Goal: Task Accomplishment & Management: Manage account settings

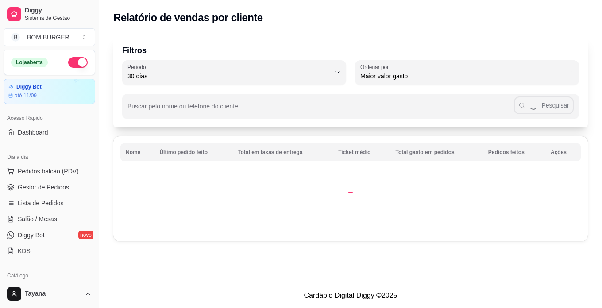
select select "30"
select select "HIGHEST_TOTAL_SPENT_WITH_ORDERS"
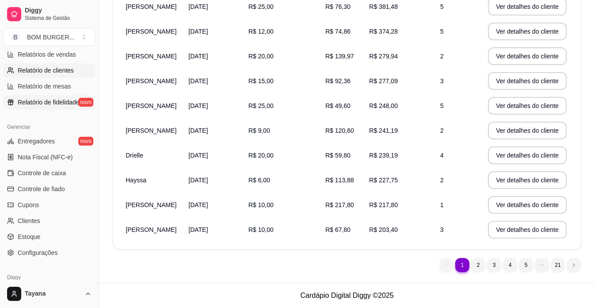
scroll to position [329, 0]
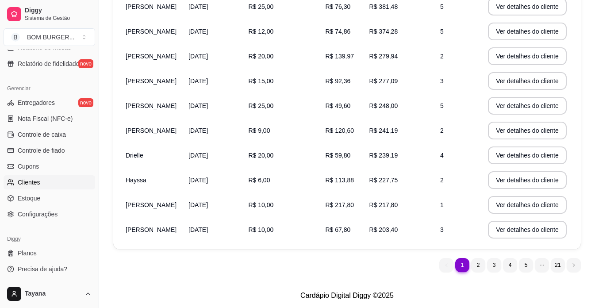
click at [34, 180] on span "Clientes" at bounding box center [29, 182] width 23 height 9
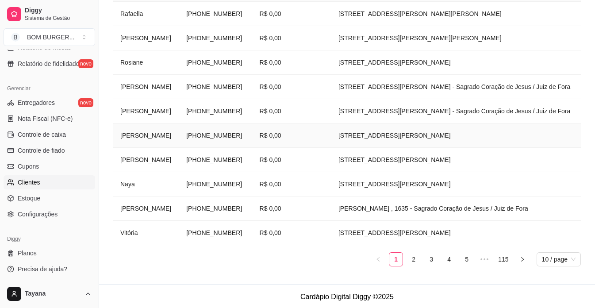
scroll to position [178, 0]
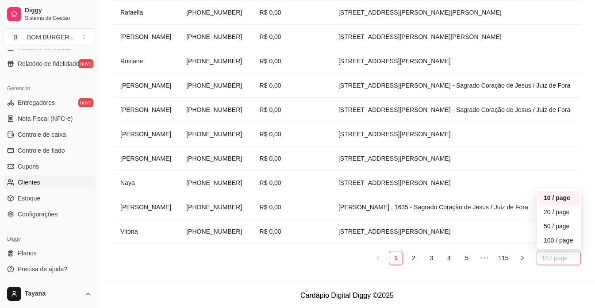
click at [556, 263] on span "10 / page" at bounding box center [559, 257] width 34 height 13
click at [508, 256] on link "115" at bounding box center [503, 257] width 15 height 13
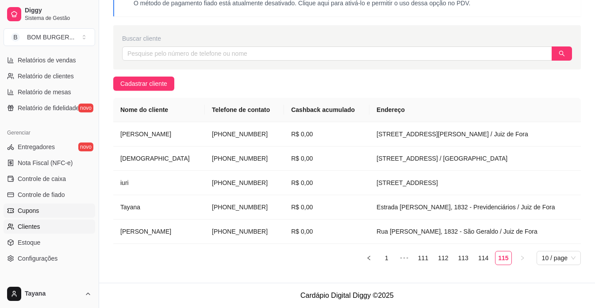
scroll to position [329, 0]
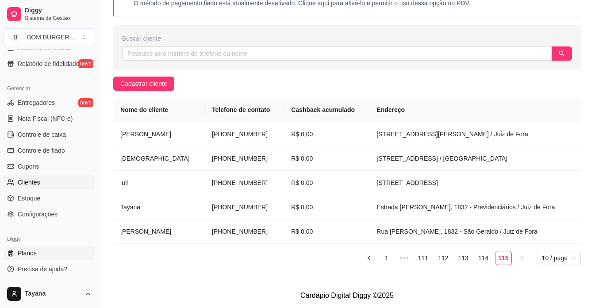
click at [35, 255] on span "Planos" at bounding box center [27, 253] width 19 height 9
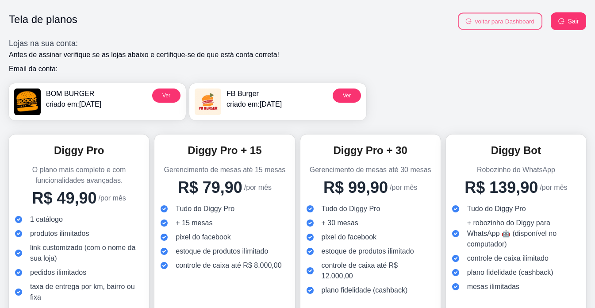
click at [531, 21] on button "voltar para Dashboard" at bounding box center [500, 21] width 85 height 17
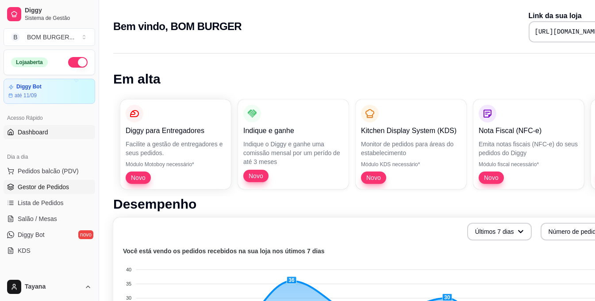
click at [64, 190] on span "Gestor de Pedidos" at bounding box center [43, 187] width 51 height 9
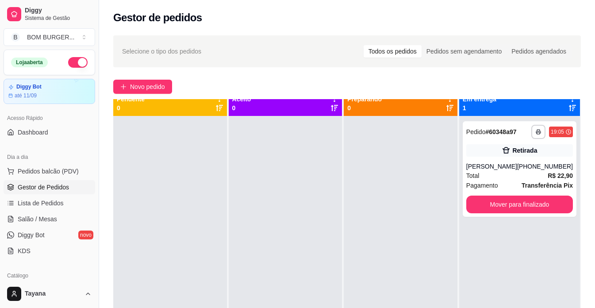
scroll to position [25, 0]
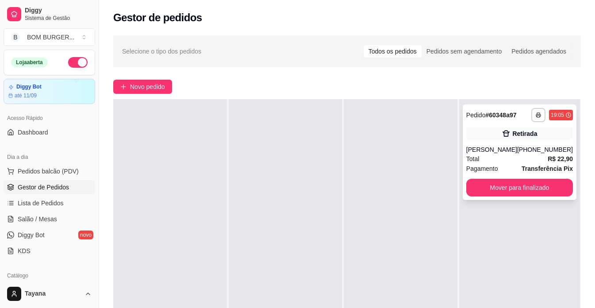
click at [509, 157] on div "Total R$ 22,90" at bounding box center [519, 159] width 107 height 10
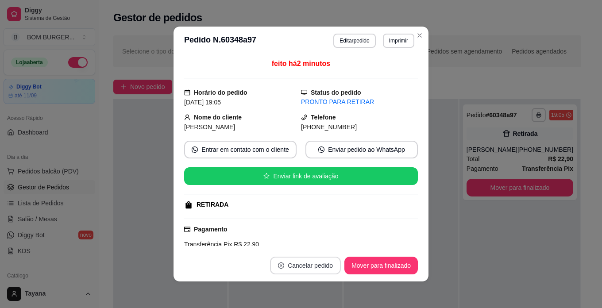
click at [300, 263] on button "Cancelar pedido" at bounding box center [305, 266] width 71 height 18
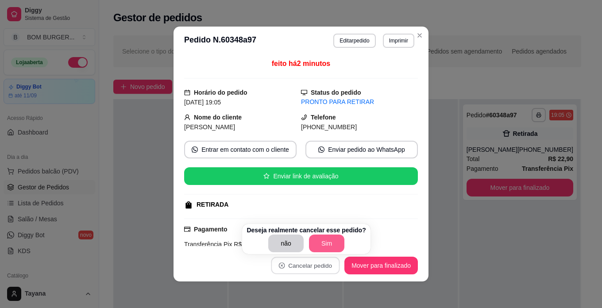
click at [323, 237] on button "Sim" at bounding box center [326, 244] width 35 height 18
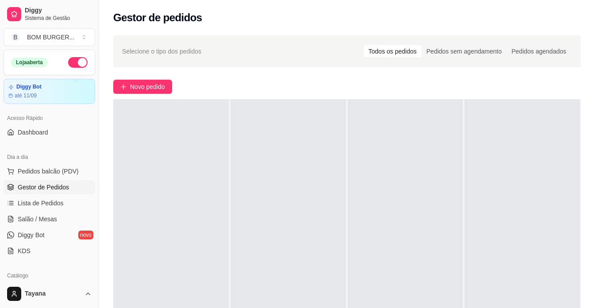
click at [49, 186] on span "Gestor de Pedidos" at bounding box center [43, 187] width 51 height 9
click at [36, 186] on span "Gestor de Pedidos" at bounding box center [43, 187] width 51 height 9
click at [35, 176] on button "Pedidos balcão (PDV)" at bounding box center [50, 171] width 92 height 14
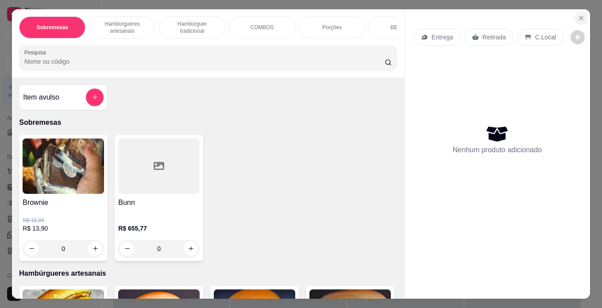
click at [579, 16] on icon "Close" at bounding box center [581, 18] width 4 height 4
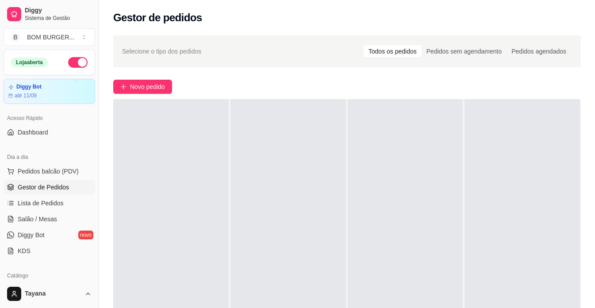
click at [61, 185] on span "Gestor de Pedidos" at bounding box center [43, 187] width 51 height 9
click at [62, 188] on span "Gestor de Pedidos" at bounding box center [43, 187] width 51 height 9
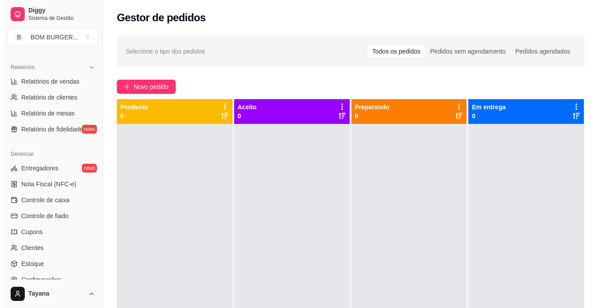
scroll to position [265, 0]
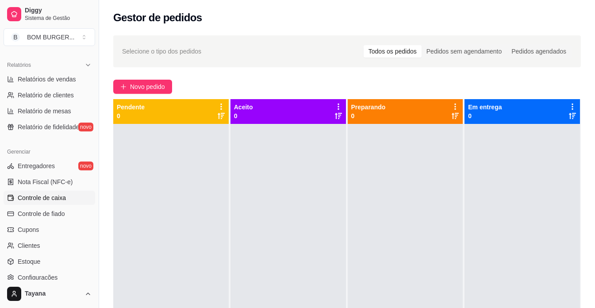
click at [51, 197] on span "Controle de caixa" at bounding box center [42, 197] width 48 height 9
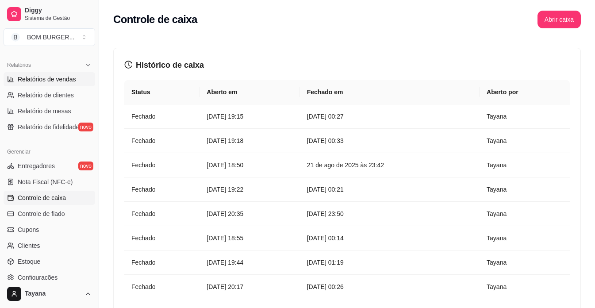
click at [63, 83] on span "Relatórios de vendas" at bounding box center [47, 79] width 58 height 9
select select "ALL"
select select "0"
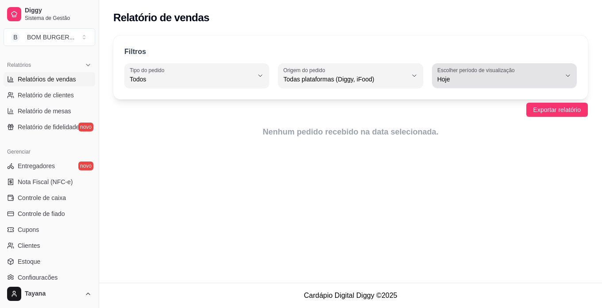
click at [542, 75] on span "Hoje" at bounding box center [498, 79] width 123 height 9
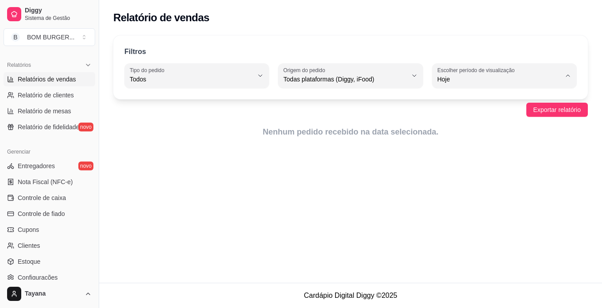
click at [452, 191] on span "Customizado" at bounding box center [500, 187] width 117 height 8
type input "-1"
select select "-1"
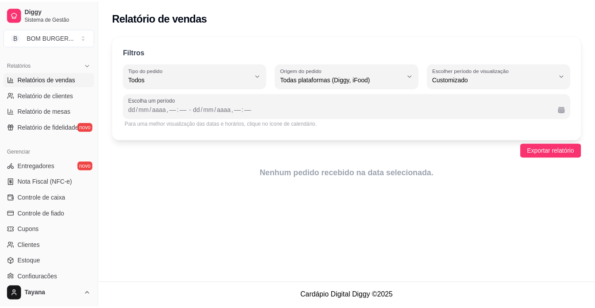
scroll to position [8, 0]
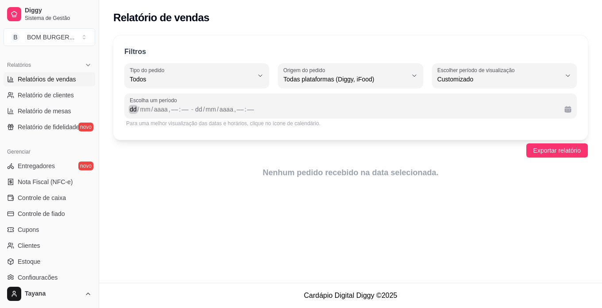
click at [138, 110] on div "/" at bounding box center [139, 109] width 4 height 9
click at [194, 105] on div "dd" at bounding box center [195, 109] width 9 height 9
click at [199, 104] on div "10 / mm / aaaa , –– : ––" at bounding box center [374, 109] width 365 height 11
click at [196, 105] on div "10" at bounding box center [195, 109] width 9 height 9
click at [544, 145] on button "Exportar relatório" at bounding box center [557, 150] width 62 height 14
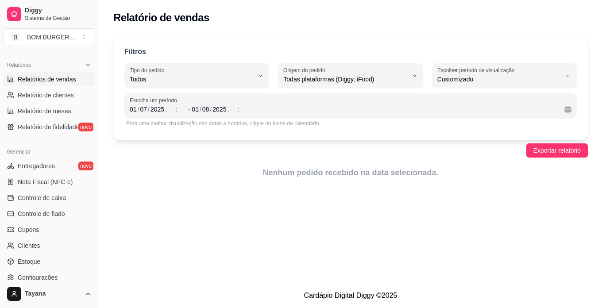
click at [262, 140] on div "Filtros ALL Tipo do pedido Todos Entrega Retirada Mesa Consumo local Tipo do pe…" at bounding box center [350, 109] width 503 height 159
click at [170, 108] on div "––" at bounding box center [171, 109] width 9 height 9
click at [233, 107] on div "––" at bounding box center [233, 109] width 9 height 9
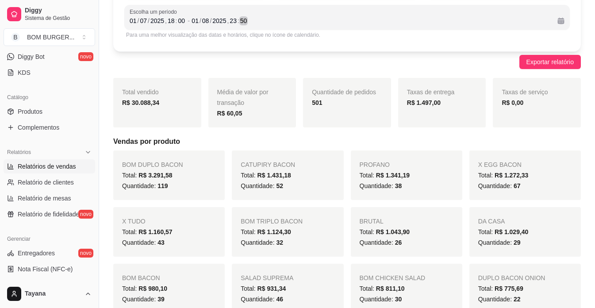
scroll to position [88, 0]
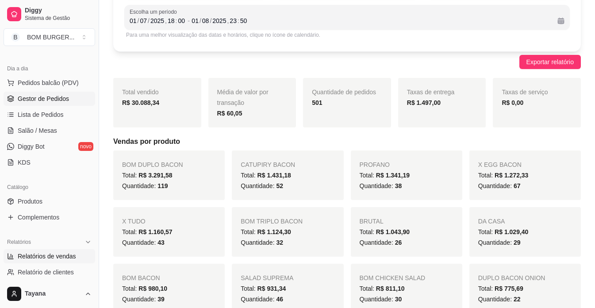
click at [44, 98] on span "Gestor de Pedidos" at bounding box center [43, 98] width 51 height 9
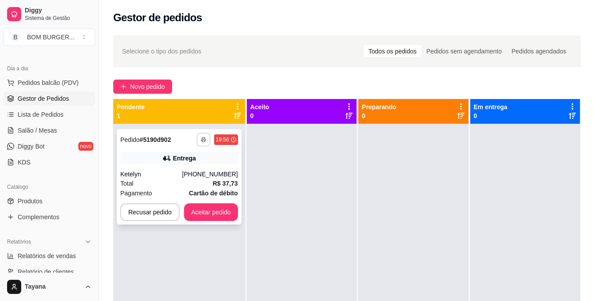
click at [203, 139] on icon "button" at bounding box center [203, 139] width 5 height 5
click at [223, 213] on button "Aceitar pedido" at bounding box center [211, 212] width 52 height 17
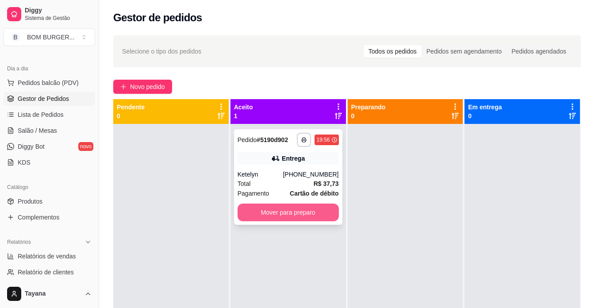
click at [288, 215] on button "Mover para preparo" at bounding box center [288, 213] width 101 height 18
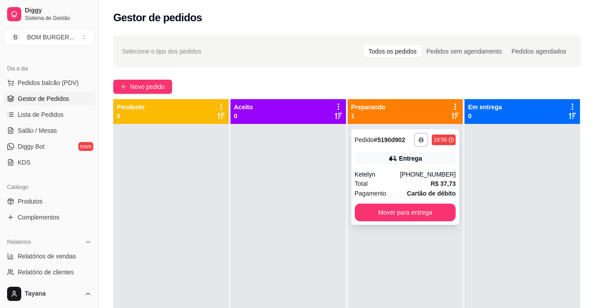
click at [424, 185] on div "Total R$ 37,73" at bounding box center [405, 184] width 101 height 10
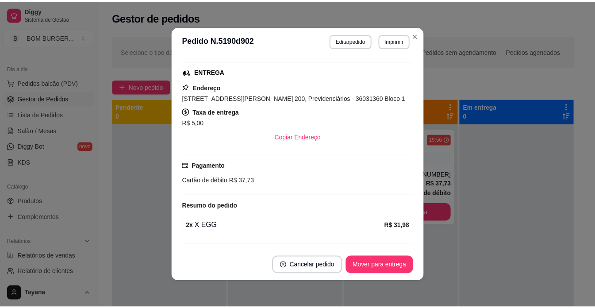
scroll to position [156, 0]
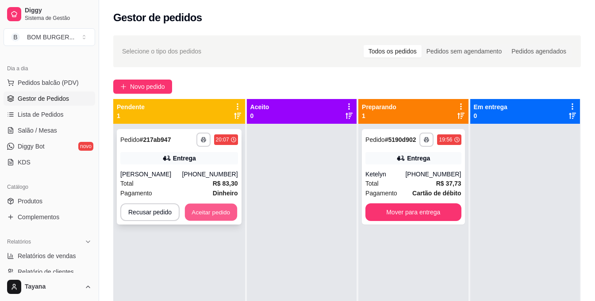
click at [219, 209] on button "Aceitar pedido" at bounding box center [211, 212] width 52 height 17
